Goal: Information Seeking & Learning: Check status

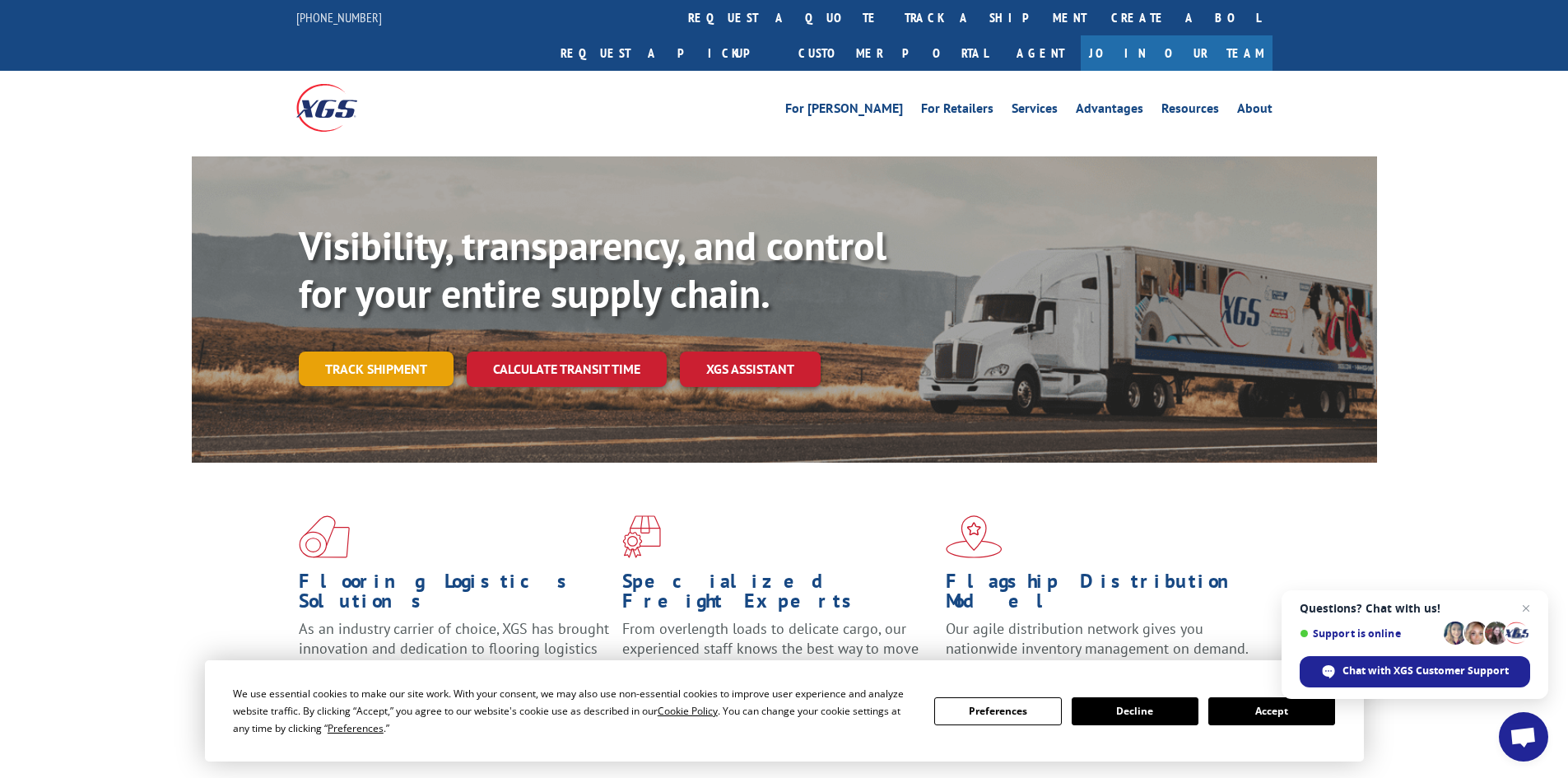
click at [394, 352] on link "Track shipment" at bounding box center [376, 369] width 155 height 35
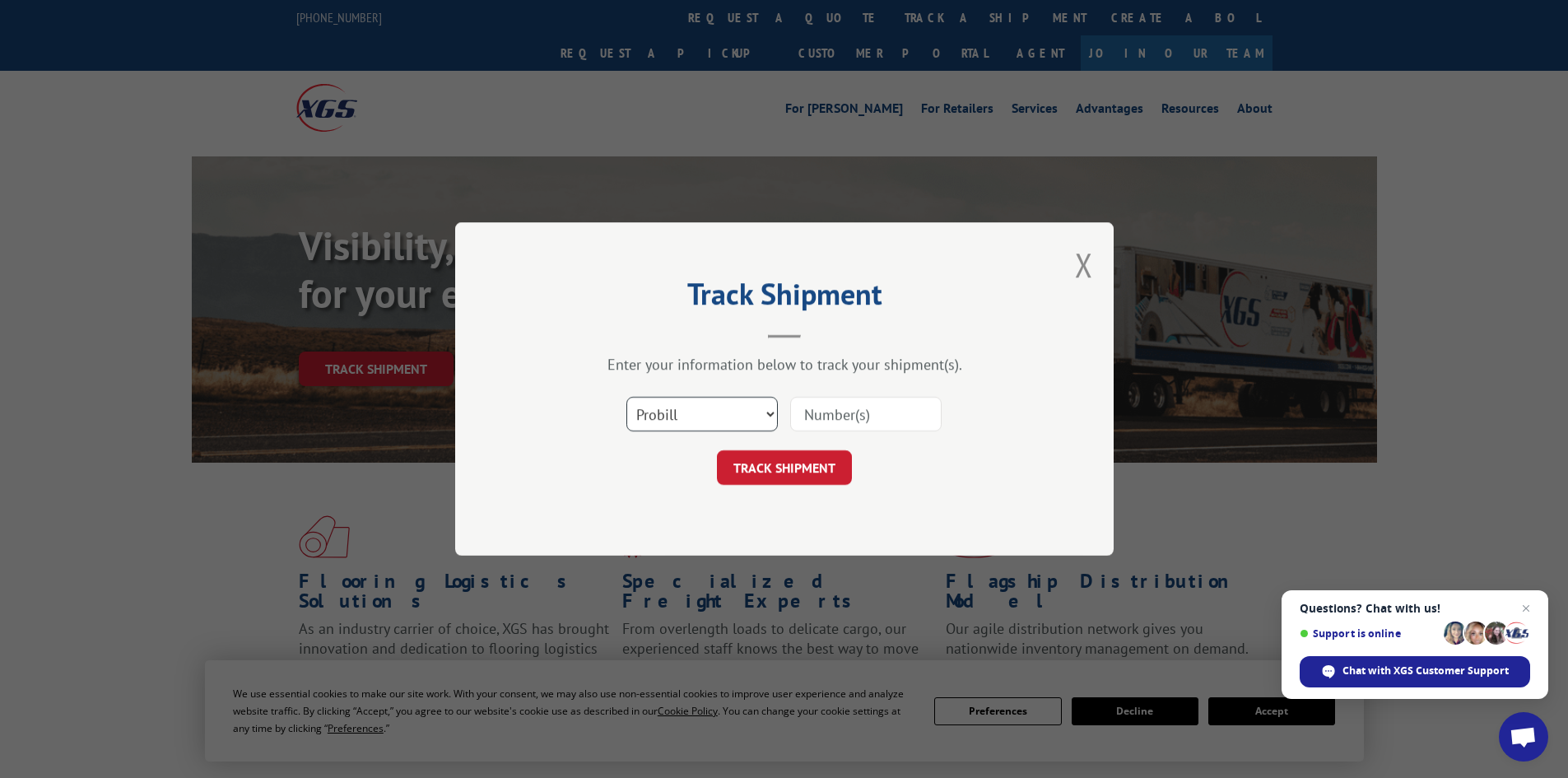
click at [714, 414] on select "Select category... Probill BOL PO" at bounding box center [702, 414] width 151 height 35
select select "bol"
click at [626, 397] on select "Select category... Probill BOL PO" at bounding box center [702, 414] width 151 height 35
click at [828, 414] on input at bounding box center [866, 414] width 151 height 35
paste input "7045824"
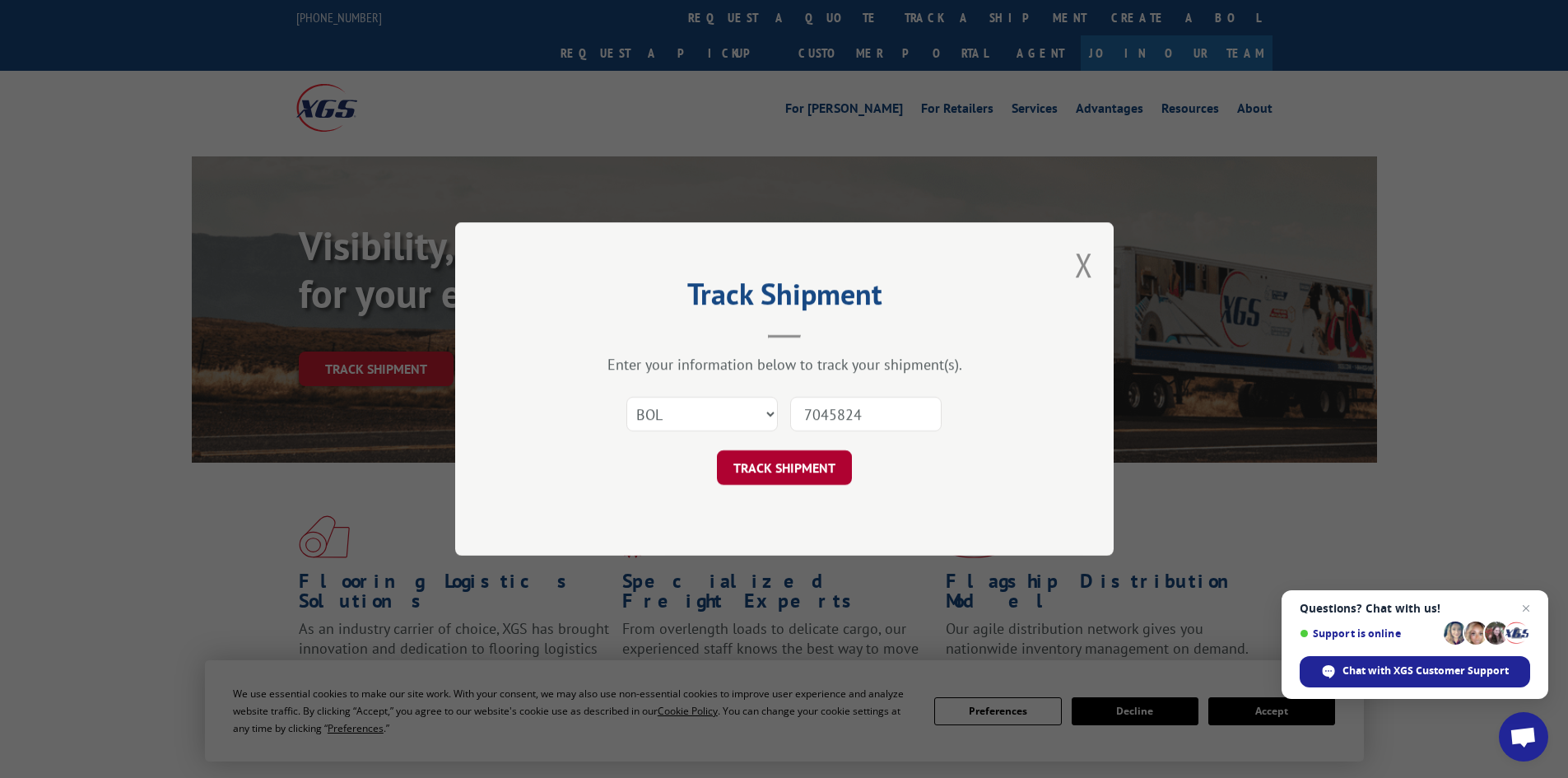
type input "7045824"
click at [820, 478] on button "TRACK SHIPMENT" at bounding box center [784, 467] width 135 height 35
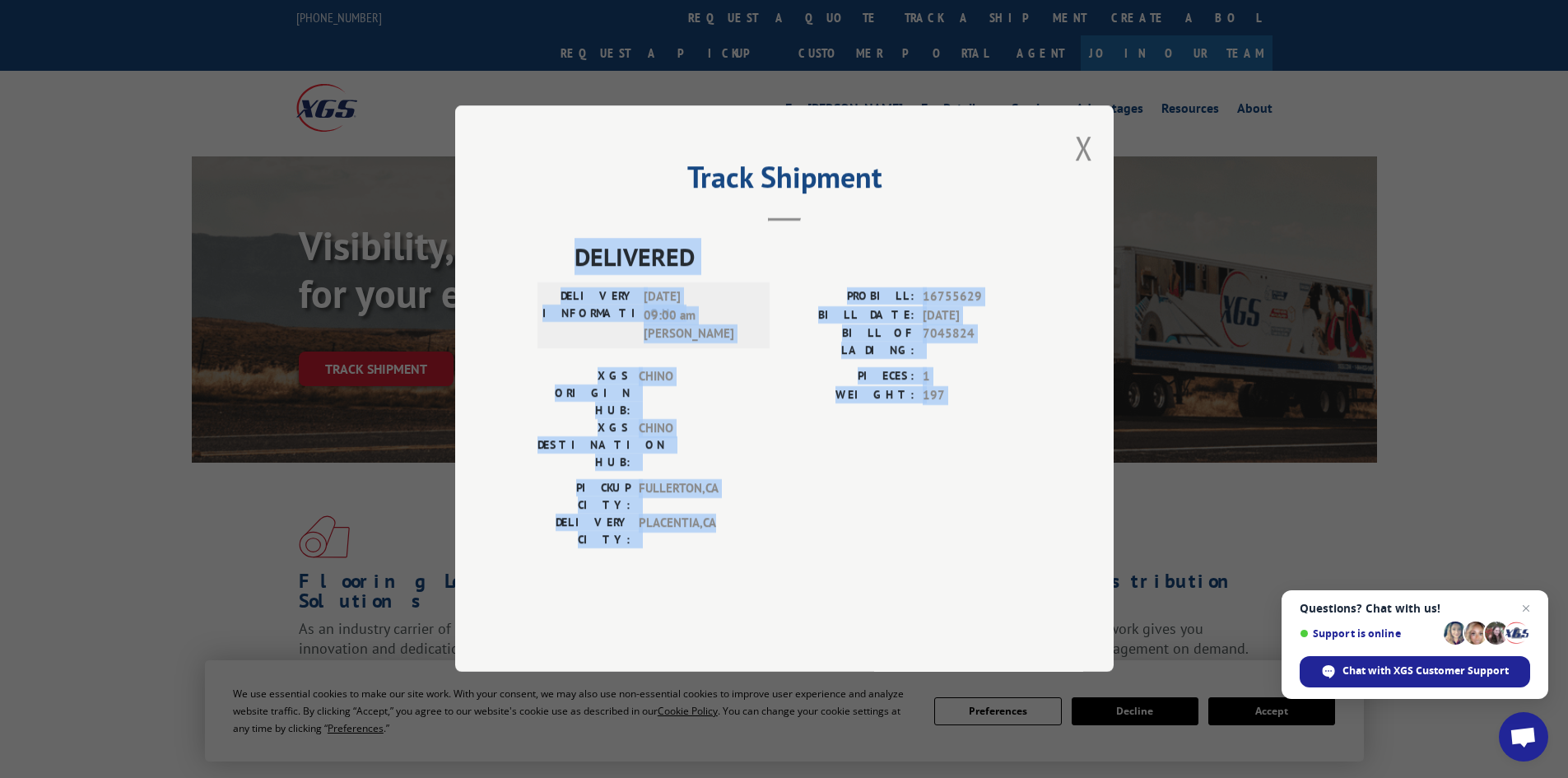
drag, startPoint x: 572, startPoint y: 302, endPoint x: 809, endPoint y: 505, distance: 312.1
click at [809, 505] on div "DELIVERED DELIVERY INFORMATION: [DATE] 09:00 am [PERSON_NAME]: 16755629 BILL DA…" at bounding box center [784, 398] width 494 height 319
copy div "DELIVERED DELIVERY INFORMATION: [DATE] 09:00 am [PERSON_NAME]: 16755629 BILL DA…"
click at [1078, 169] on button "Close modal" at bounding box center [1084, 147] width 18 height 44
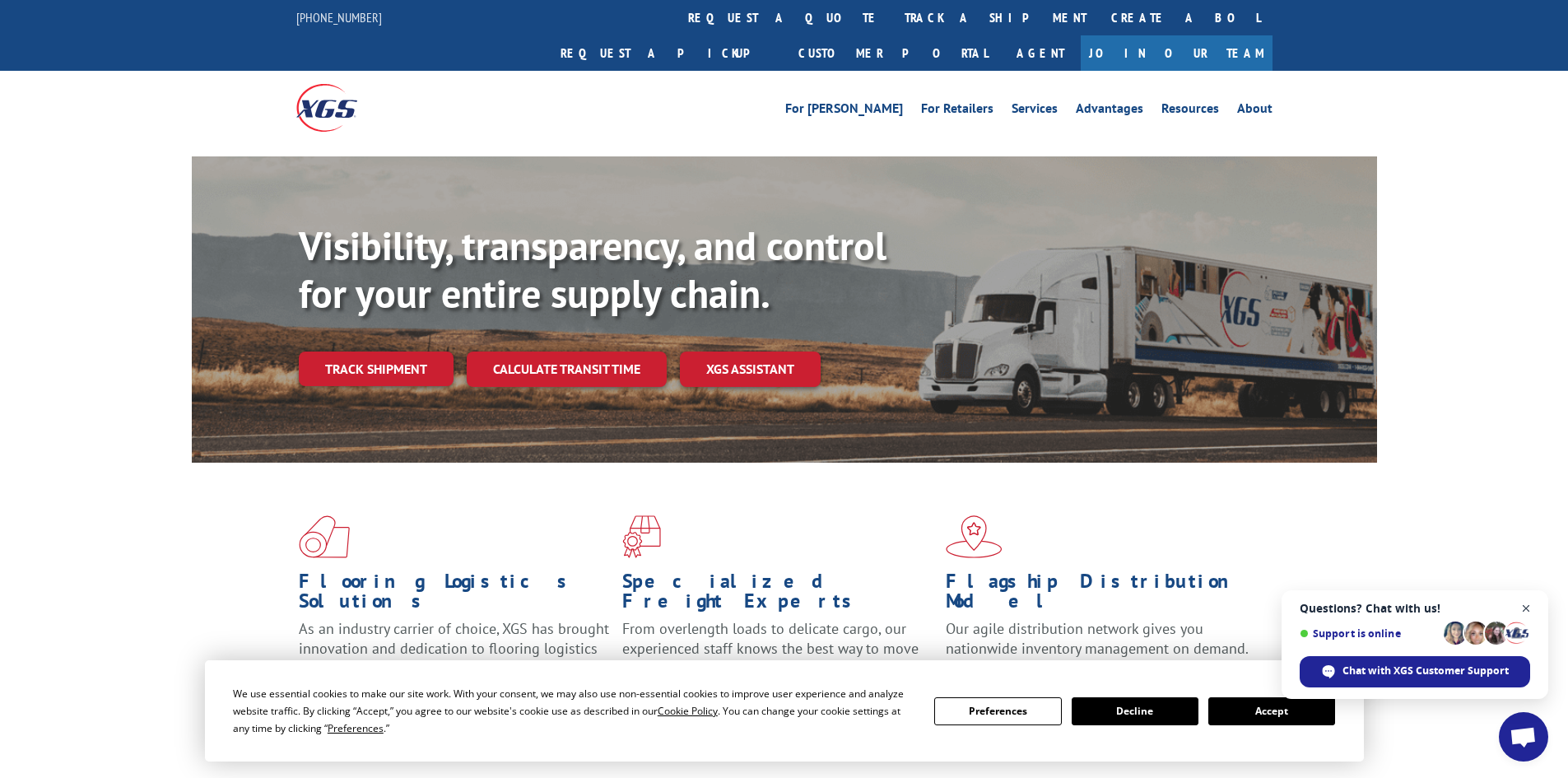
click at [1524, 608] on span "Close chat" at bounding box center [1525, 608] width 20 height 20
